Goal: Use online tool/utility: Use online tool/utility

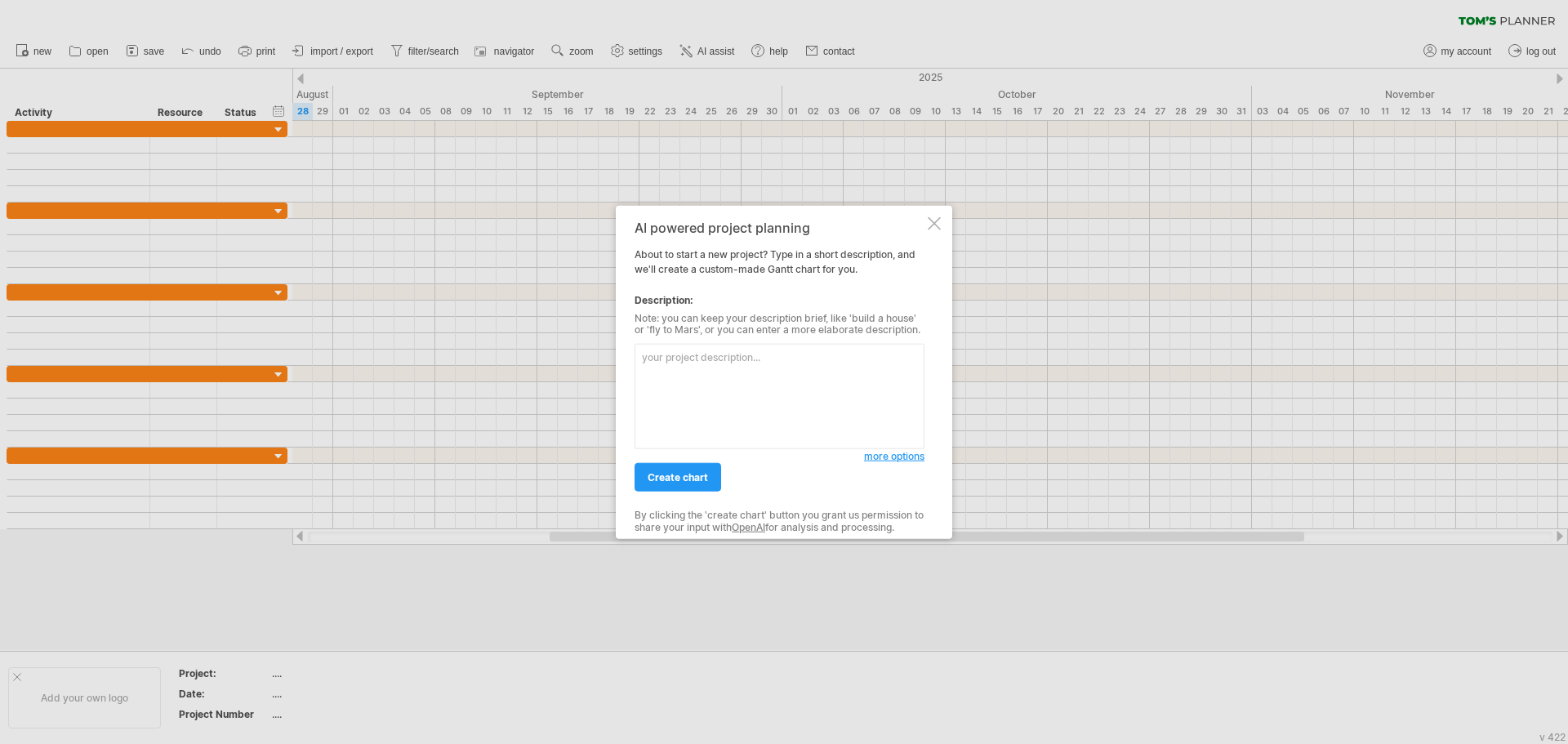
click at [941, 226] on div "AI powered project planning About to start a new project? Type in a short descr…" at bounding box center [784, 372] width 336 height 334
click at [931, 221] on div at bounding box center [934, 223] width 13 height 13
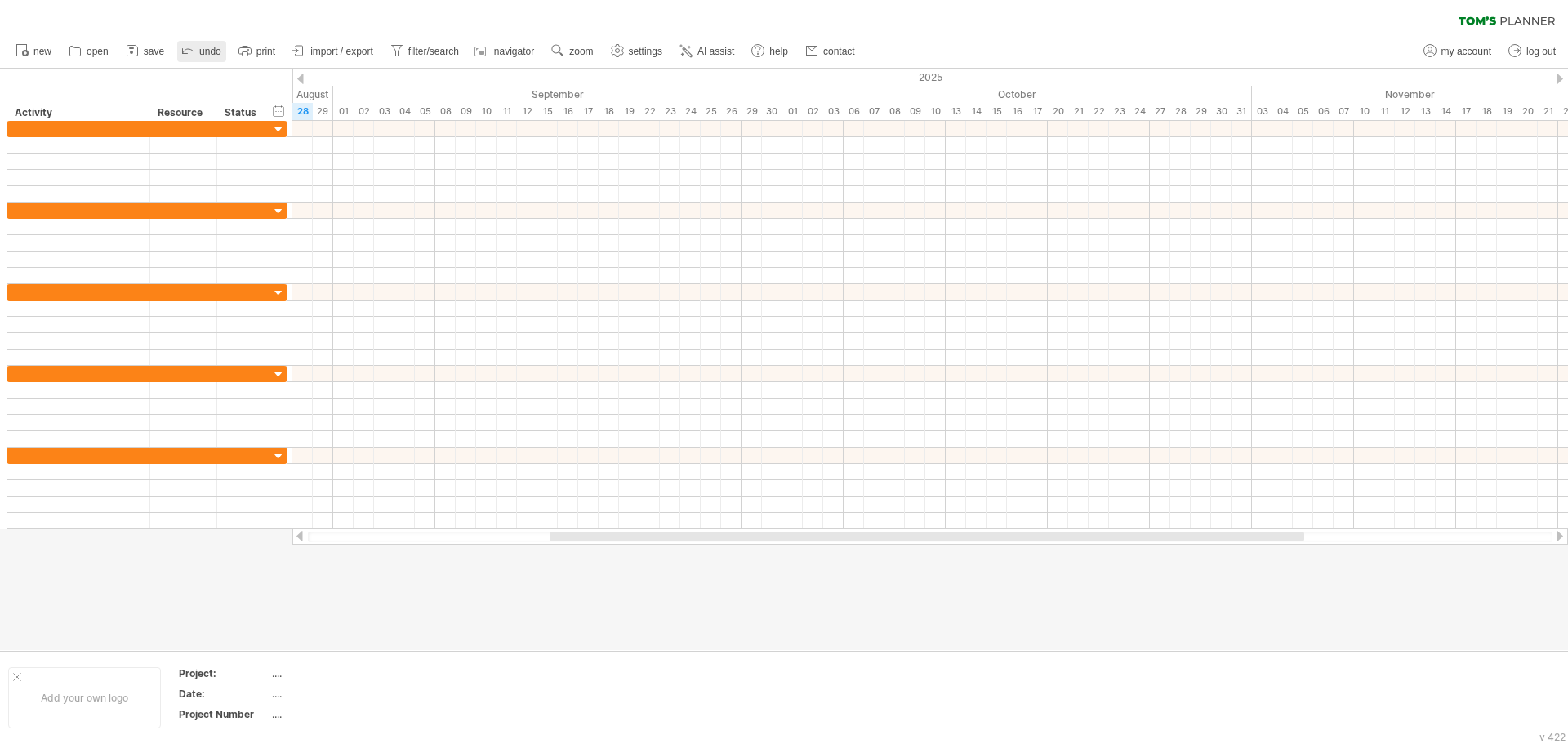
click at [201, 51] on link "undo" at bounding box center [201, 51] width 49 height 22
click at [719, 49] on span "AI assist" at bounding box center [715, 51] width 37 height 11
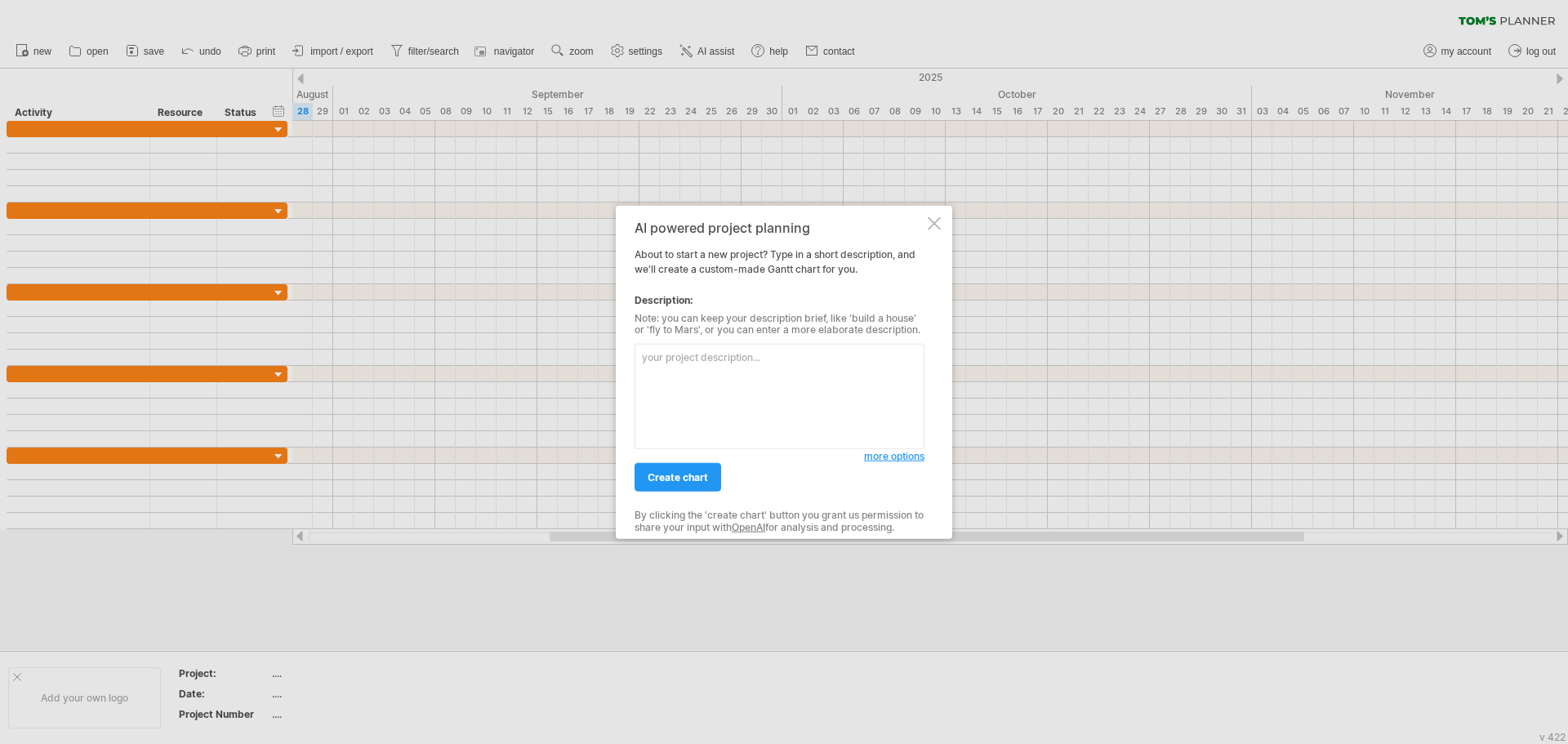
click at [709, 382] on textarea at bounding box center [780, 396] width 290 height 106
click at [937, 228] on div at bounding box center [934, 223] width 13 height 13
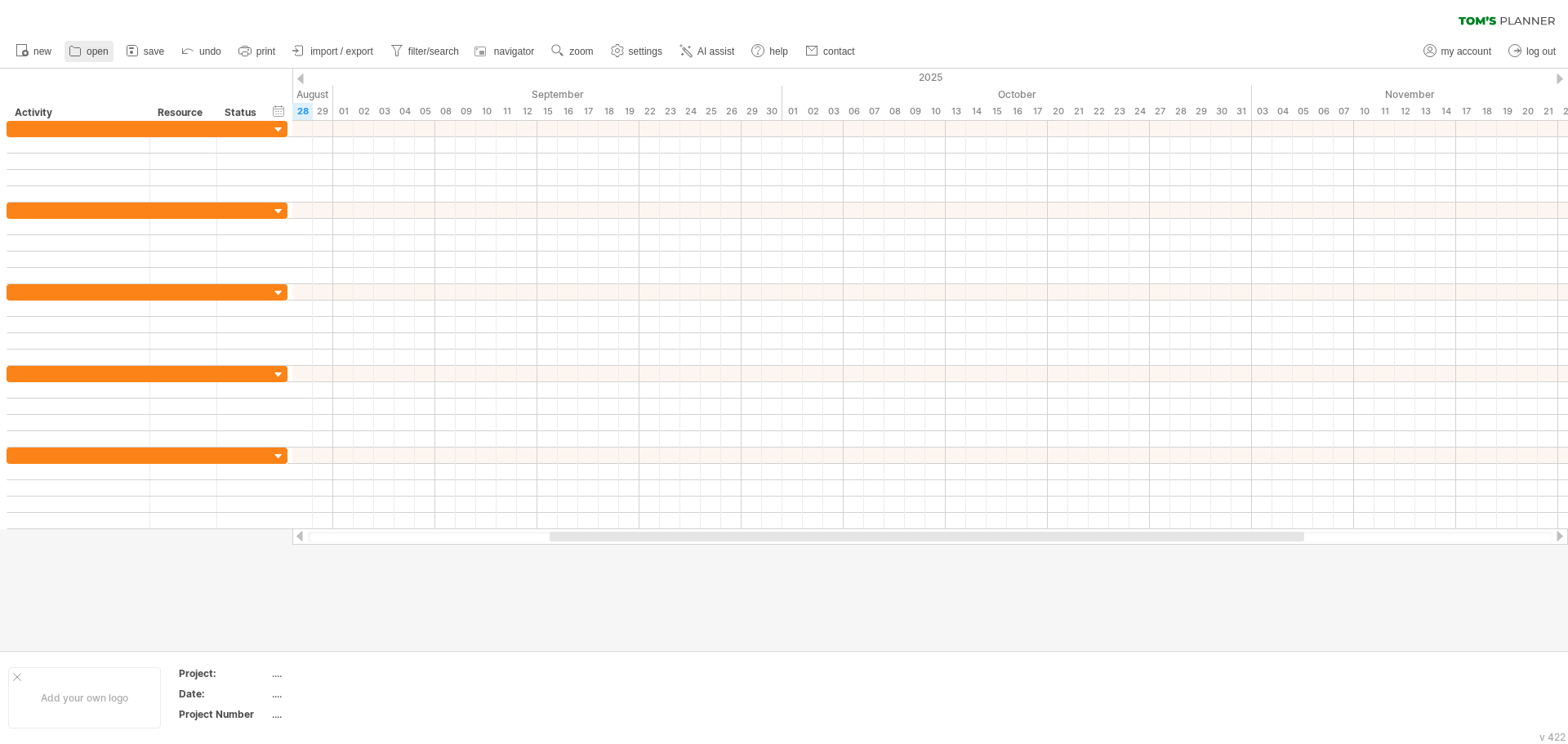
click at [87, 57] on link "open" at bounding box center [89, 51] width 49 height 22
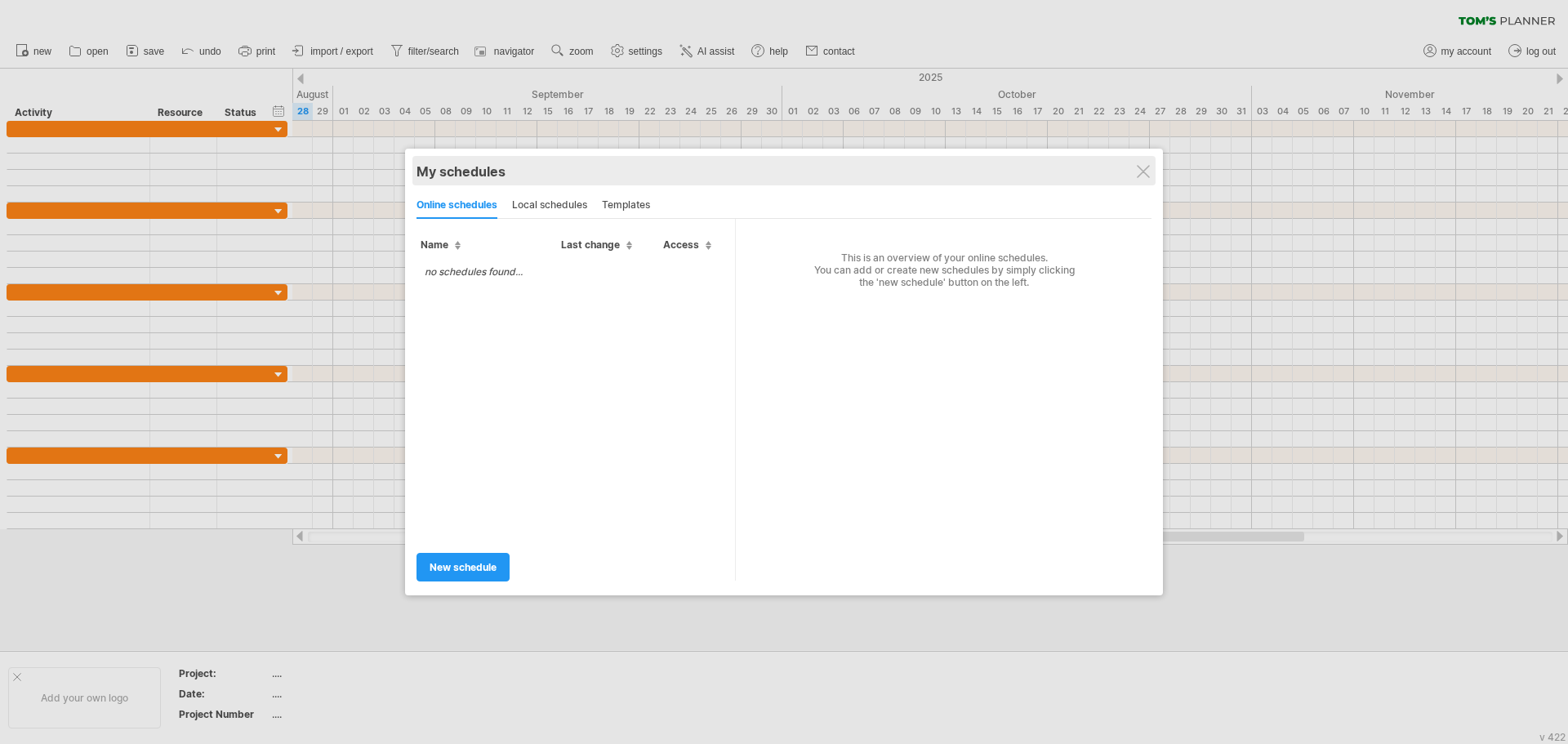
click at [1142, 164] on div "My schedules" at bounding box center [784, 170] width 735 height 16
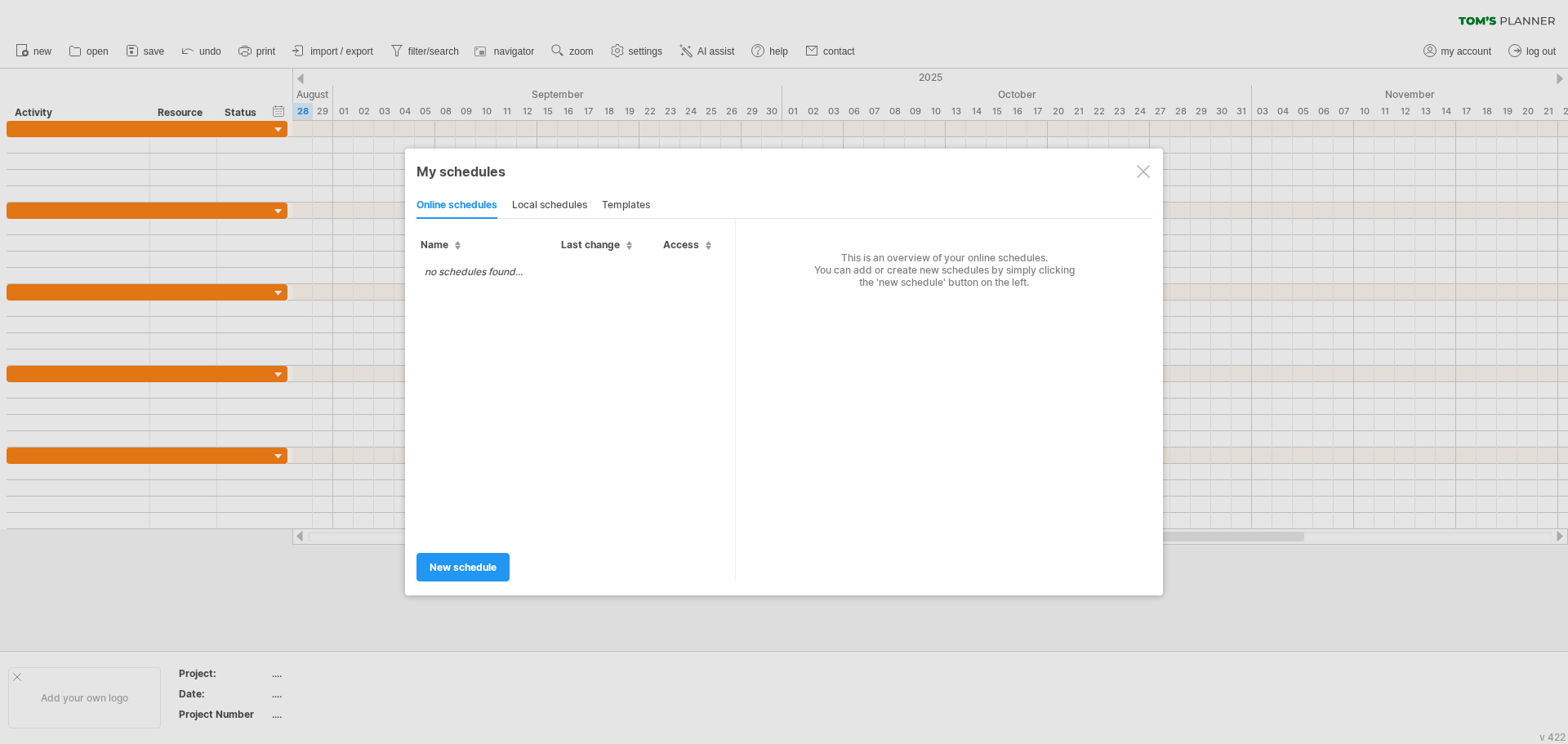
click at [1148, 177] on div at bounding box center [1143, 171] width 13 height 13
